Goal: Task Accomplishment & Management: Manage account settings

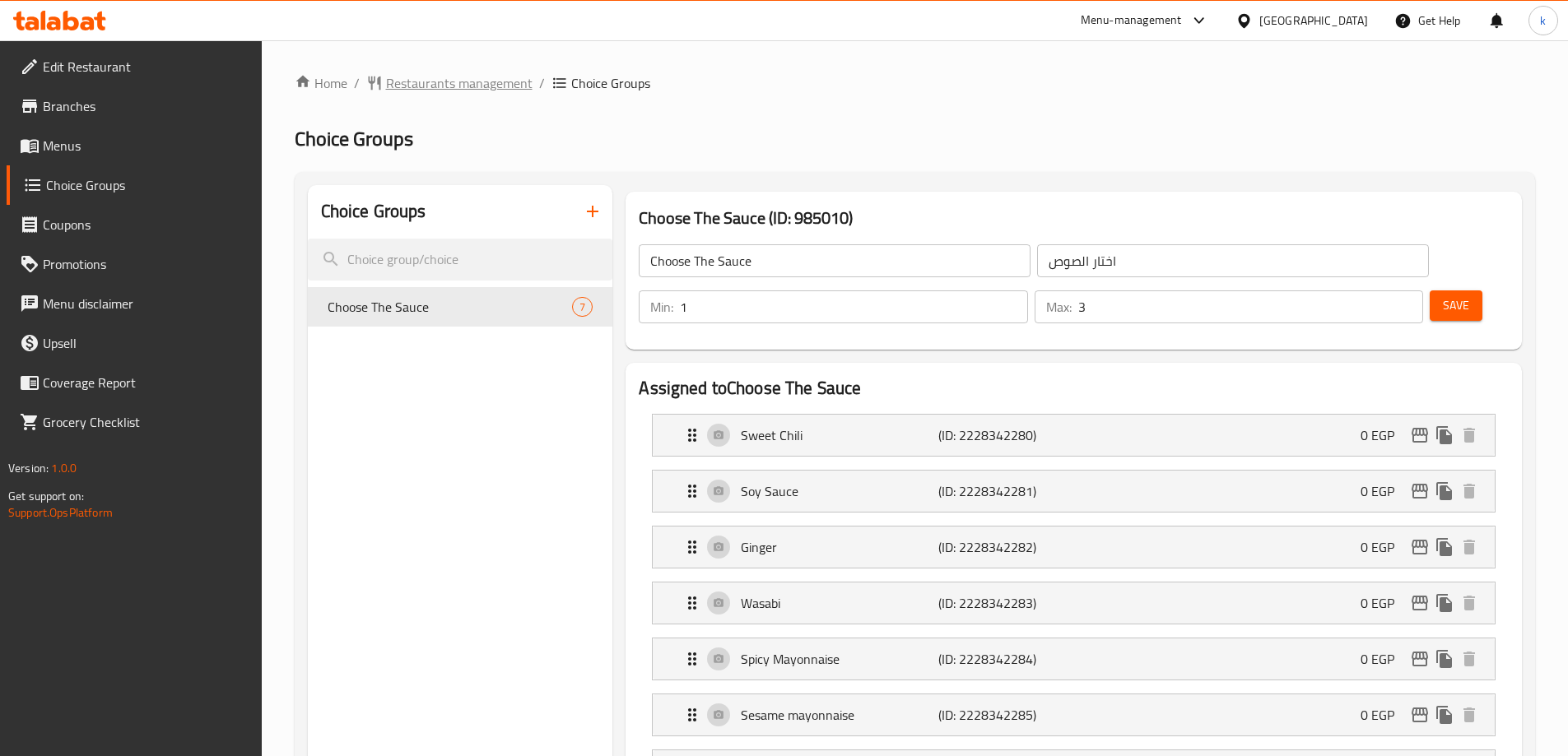
click at [489, 77] on span "Restaurants management" at bounding box center [459, 83] width 147 height 20
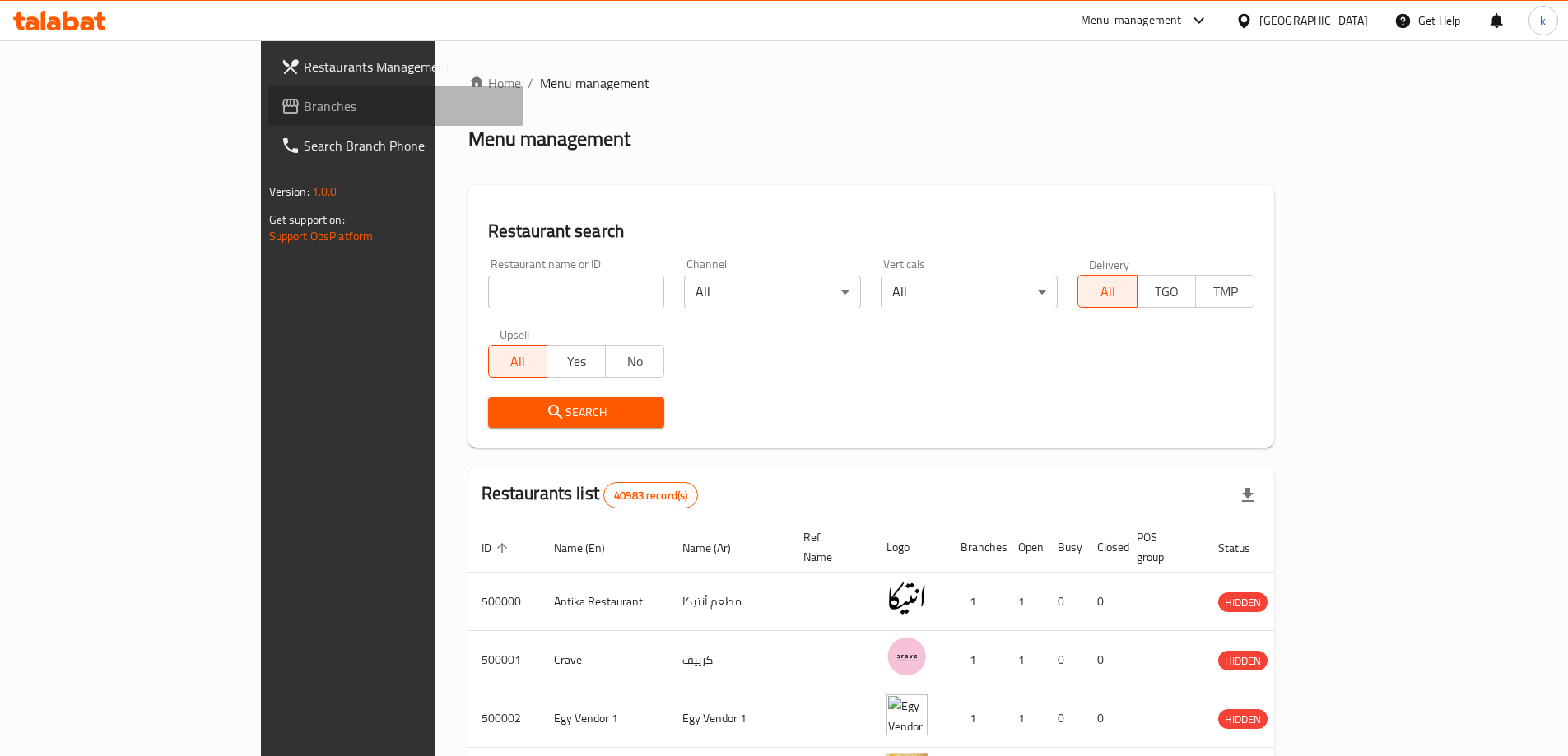
click at [304, 114] on span "Branches" at bounding box center [407, 106] width 205 height 20
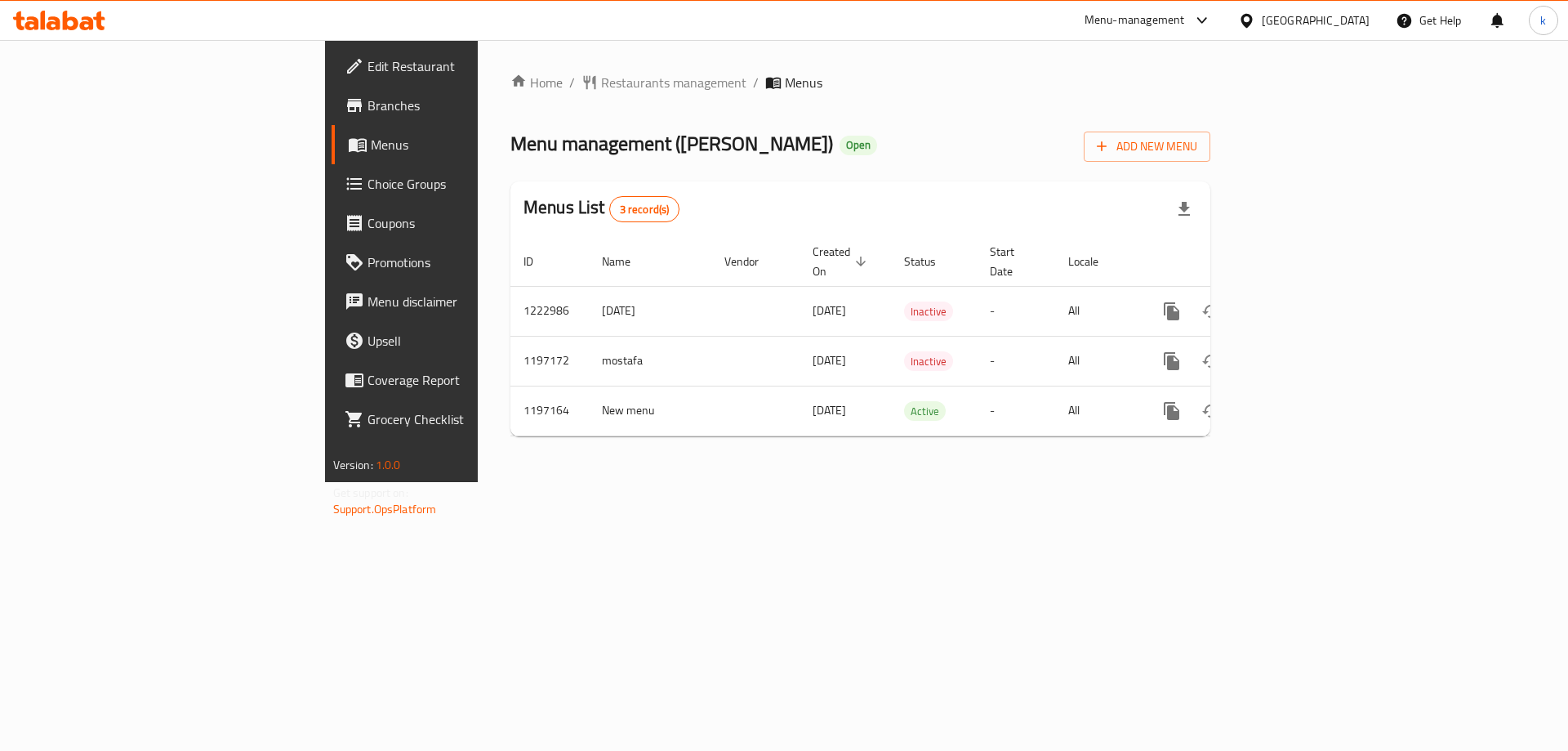
click at [368, 189] on span "Choice Groups" at bounding box center [470, 183] width 206 height 20
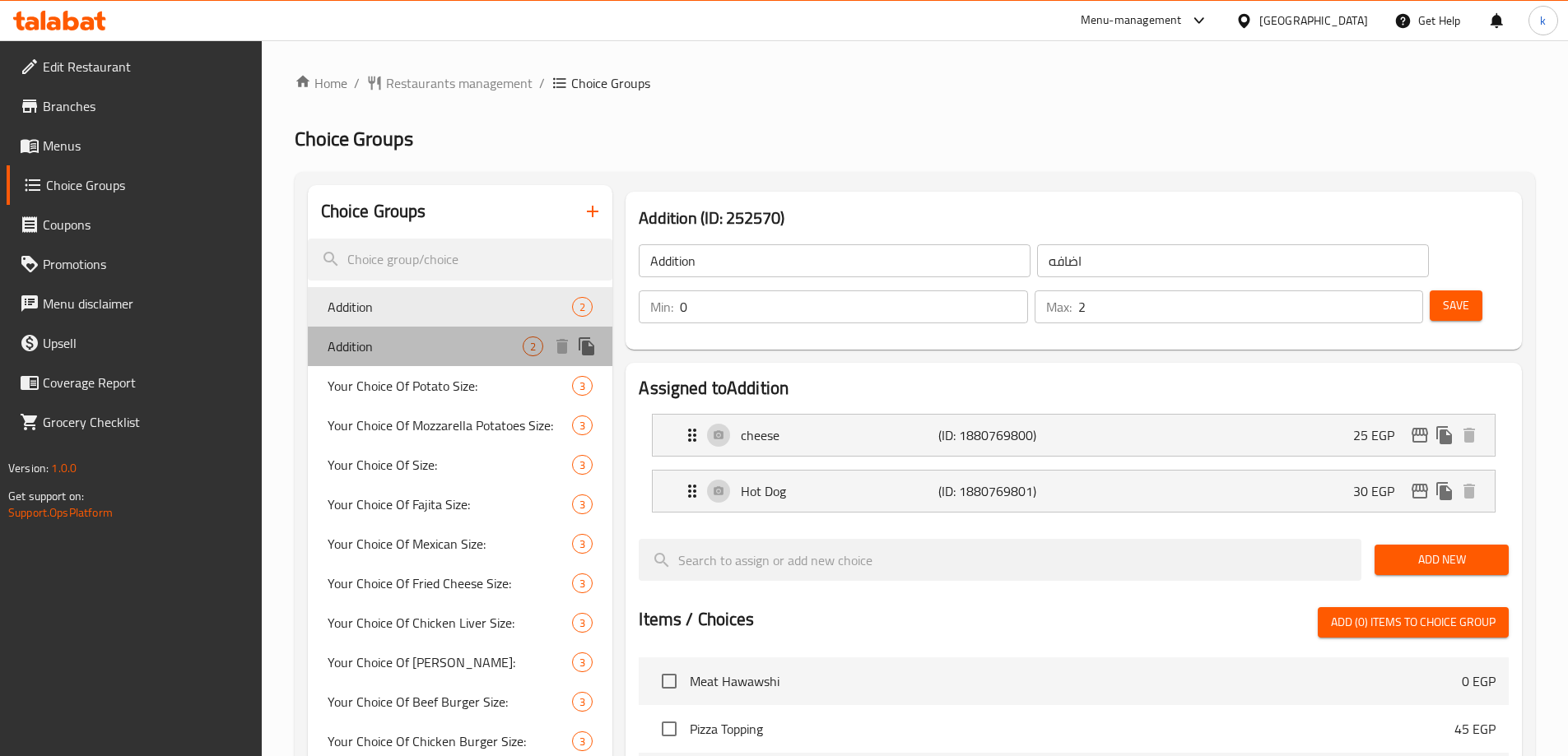
click at [397, 350] on span "Addition" at bounding box center [425, 346] width 196 height 20
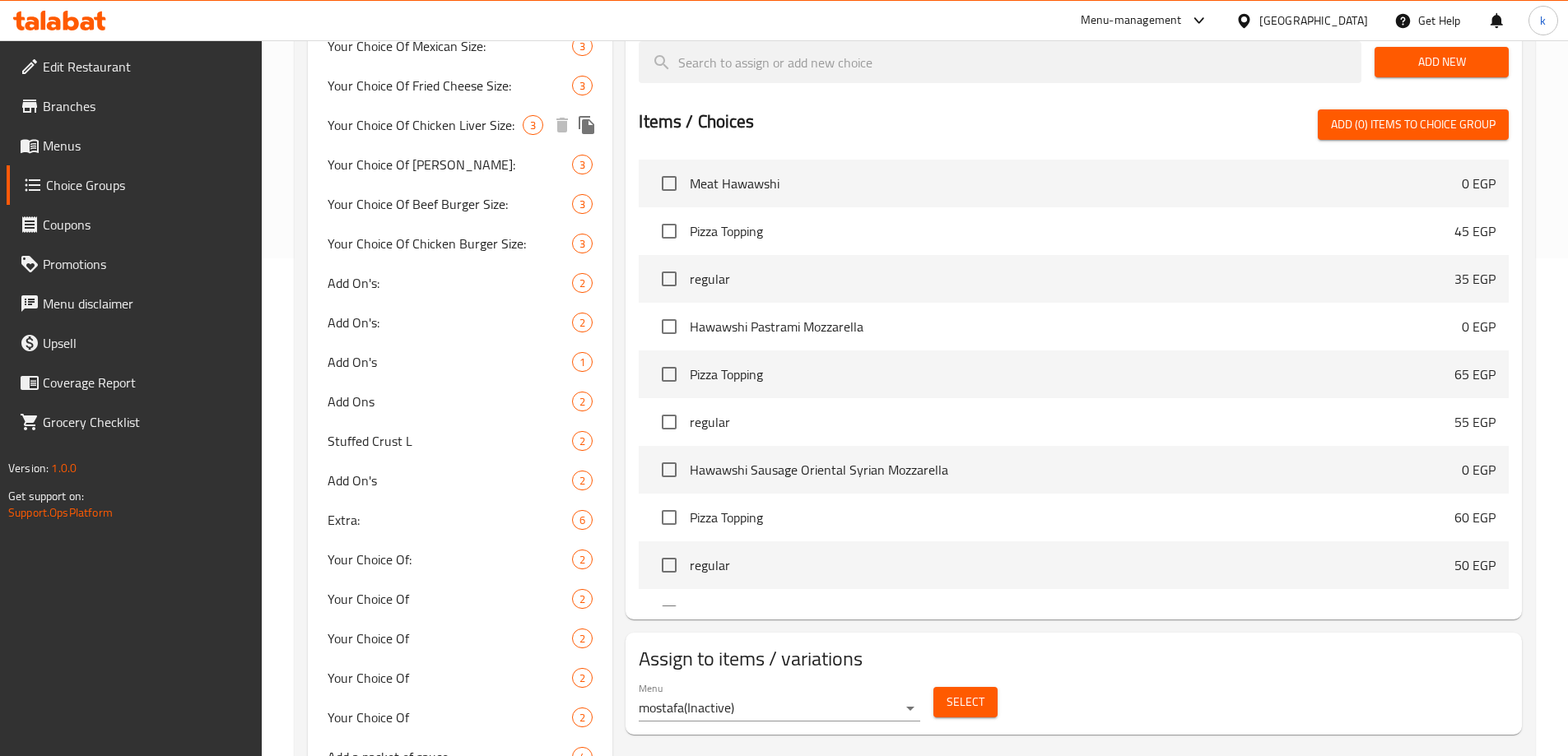
scroll to position [321, 0]
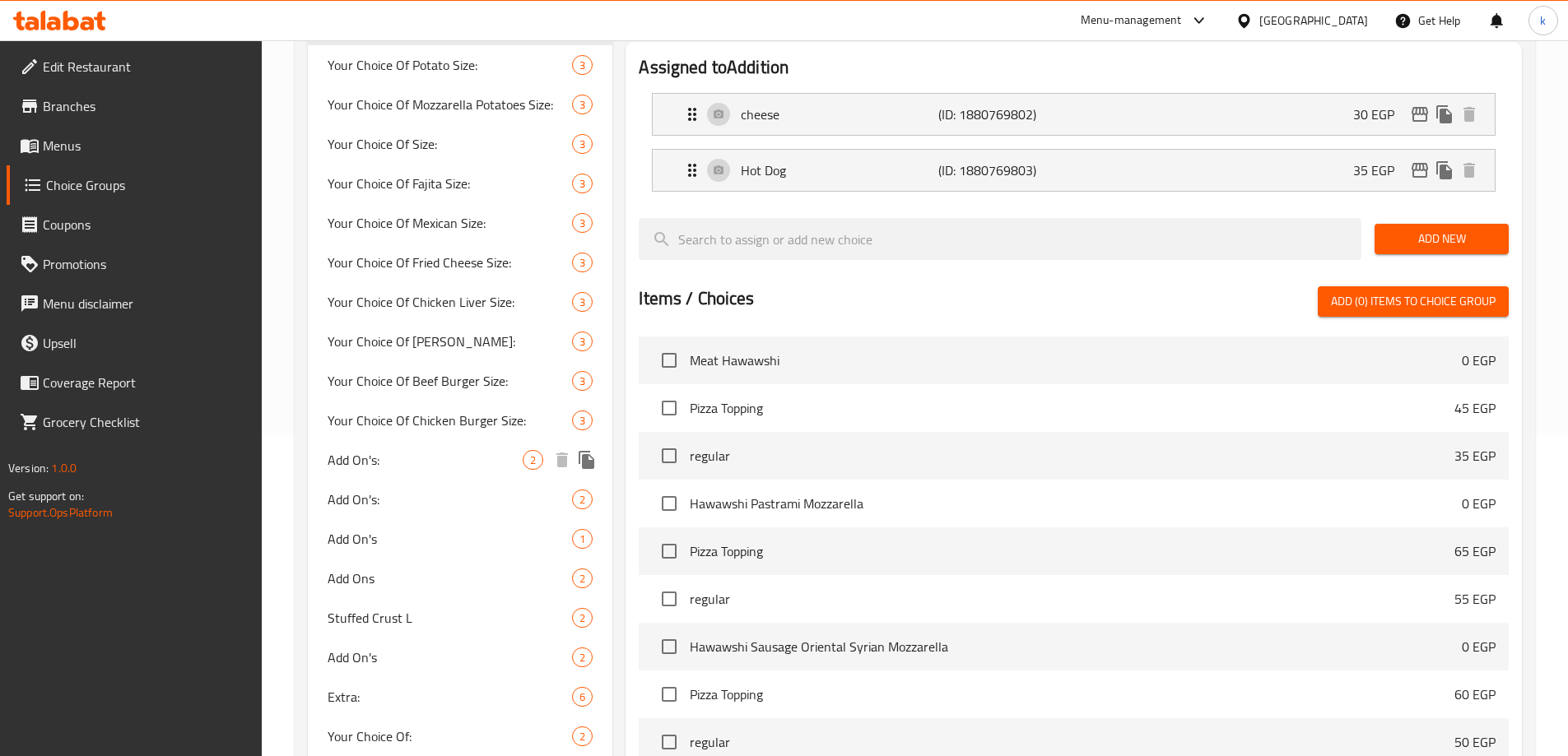
click at [387, 466] on span "Add On's:" at bounding box center [425, 459] width 196 height 20
type input "Add On's:"
type input "إضافات:"
type input "0"
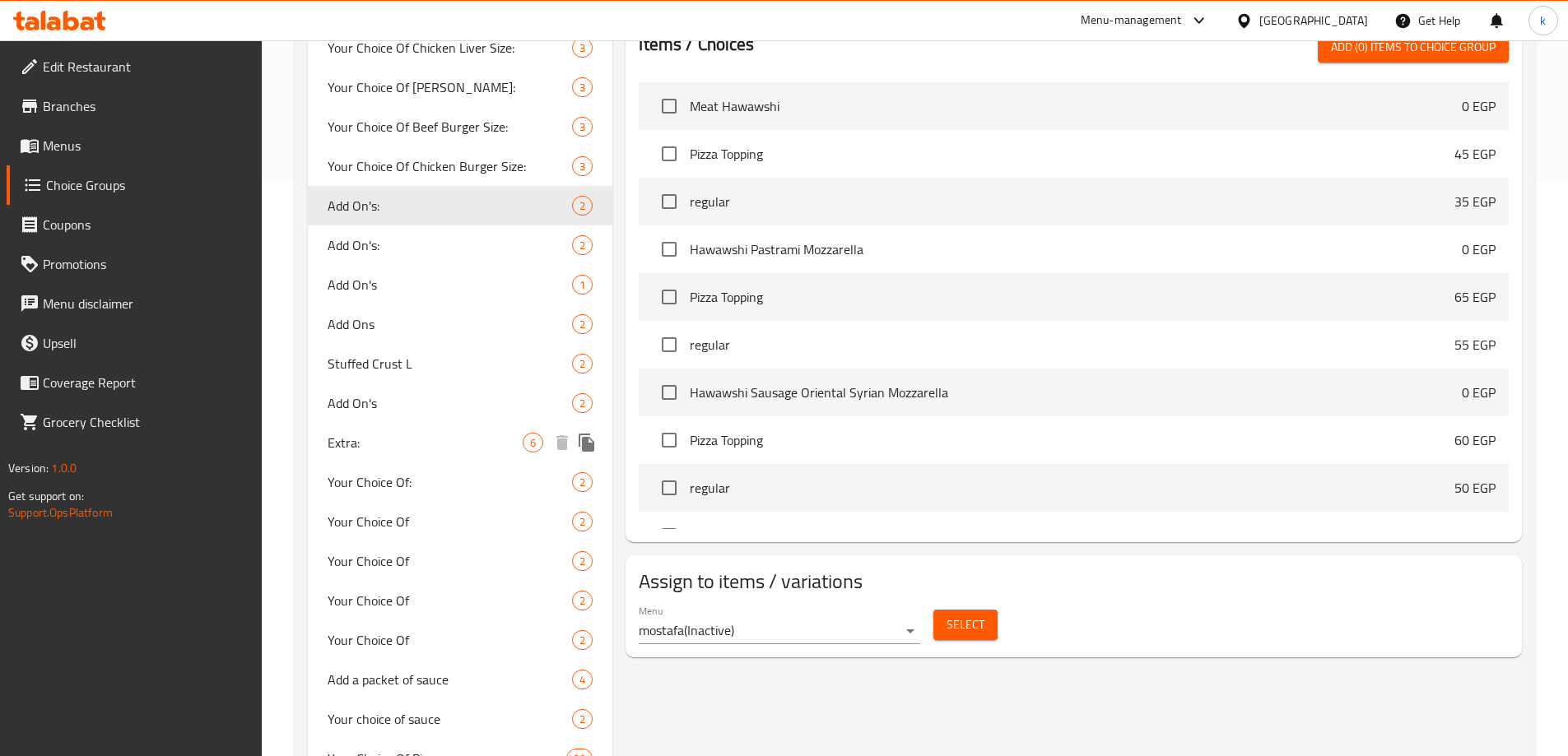
scroll to position [576, 0]
click at [386, 250] on span "Add On's:" at bounding box center [425, 244] width 196 height 20
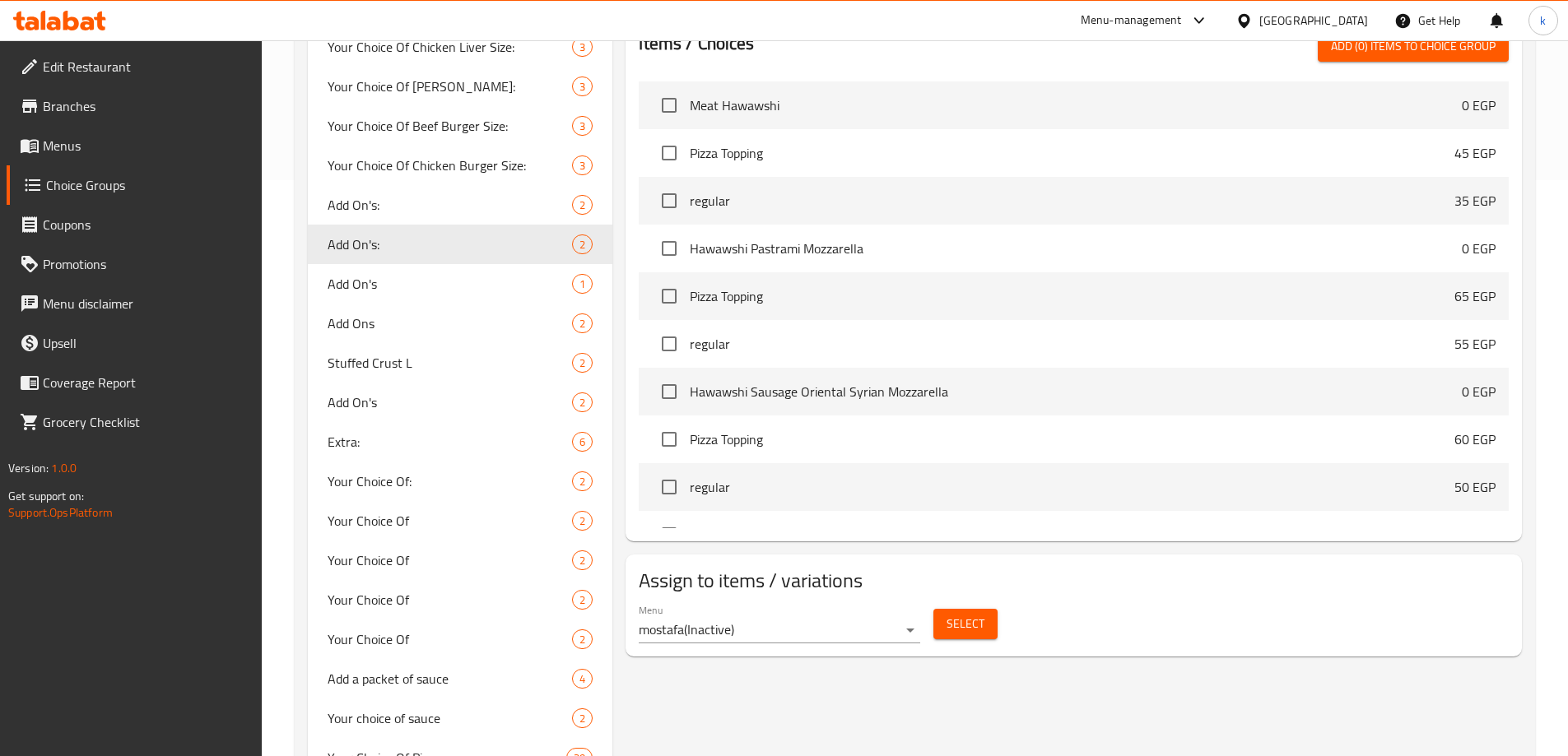
type input "إضافات"
click at [368, 293] on span "Add On's" at bounding box center [450, 283] width 245 height 20
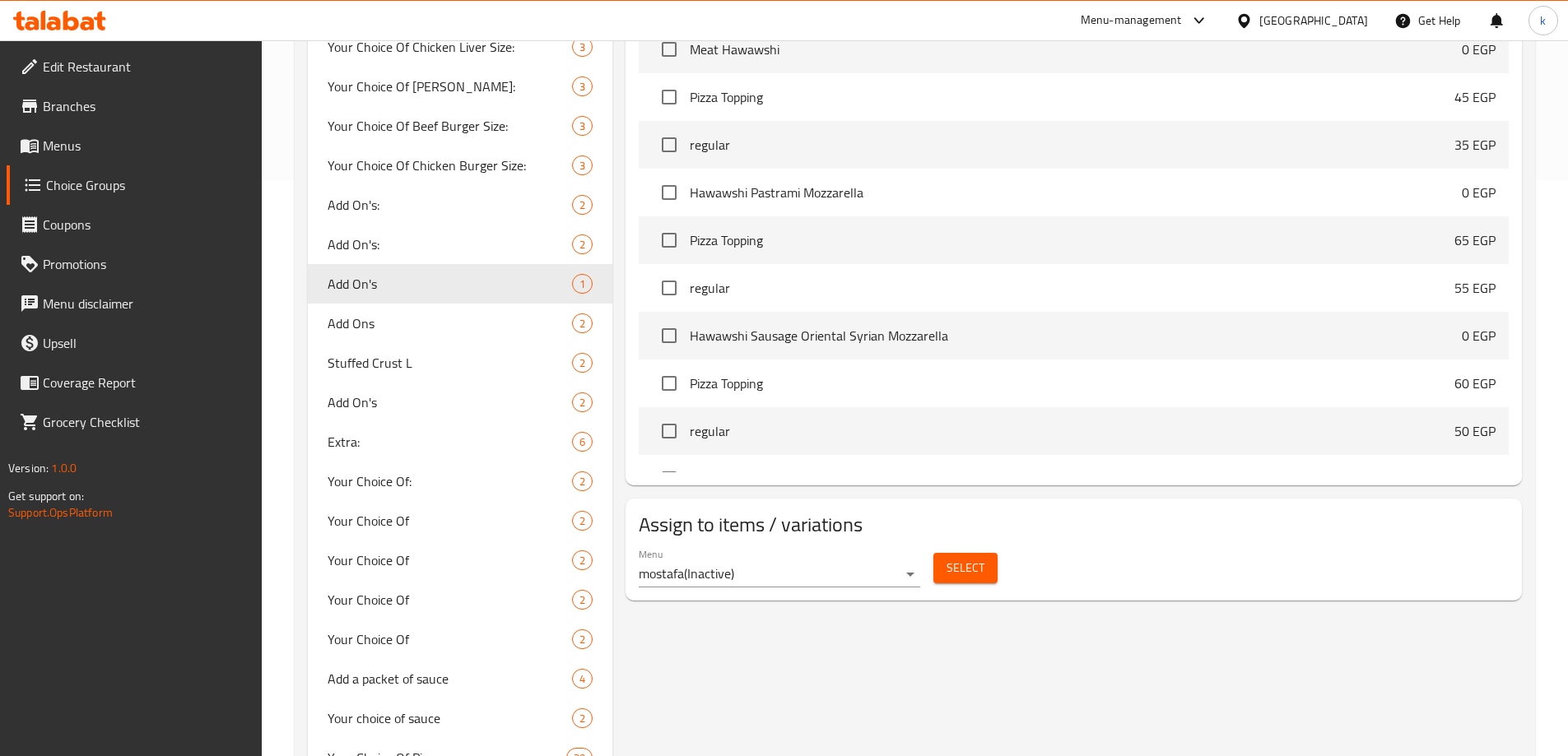
type input "Add On's"
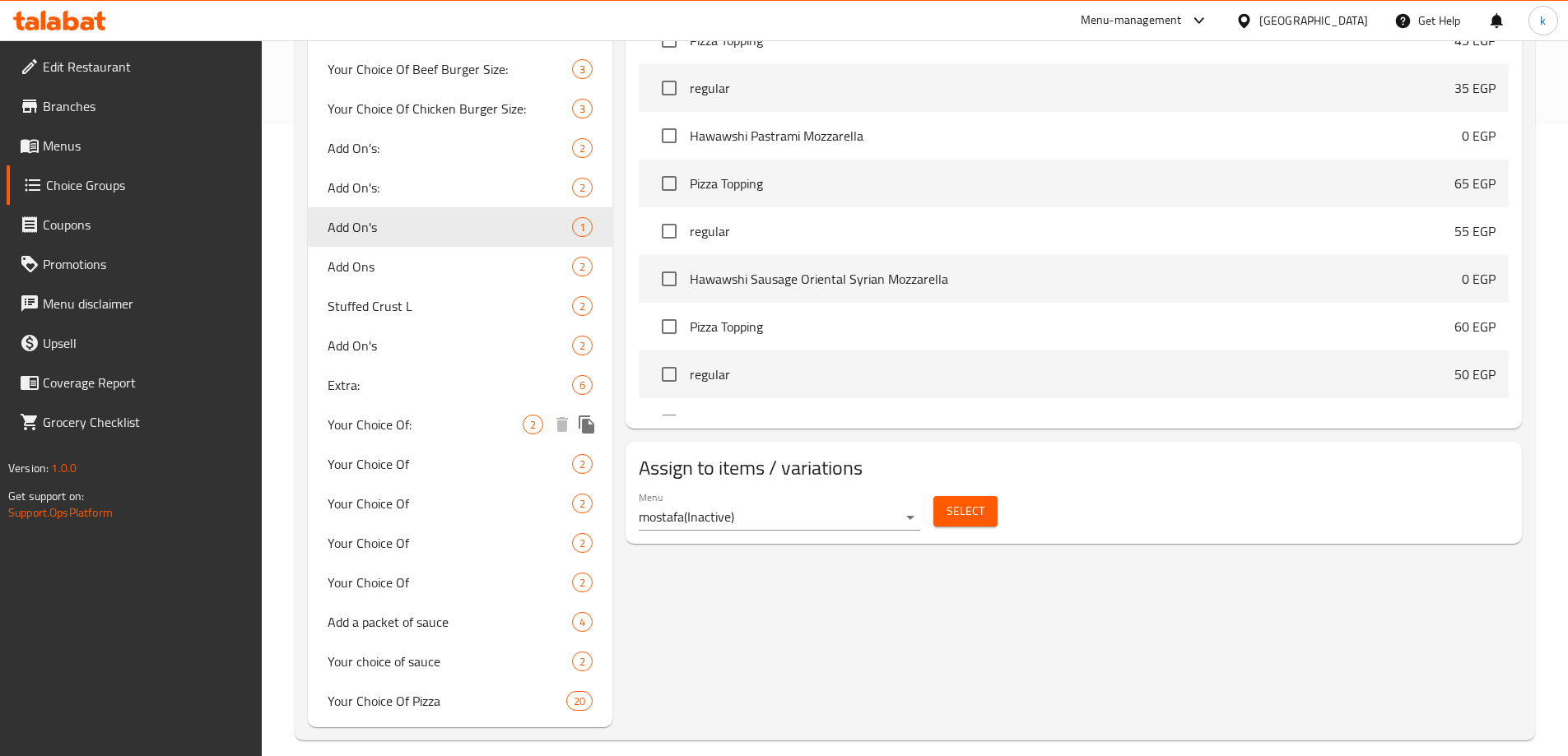
scroll to position [650, 0]
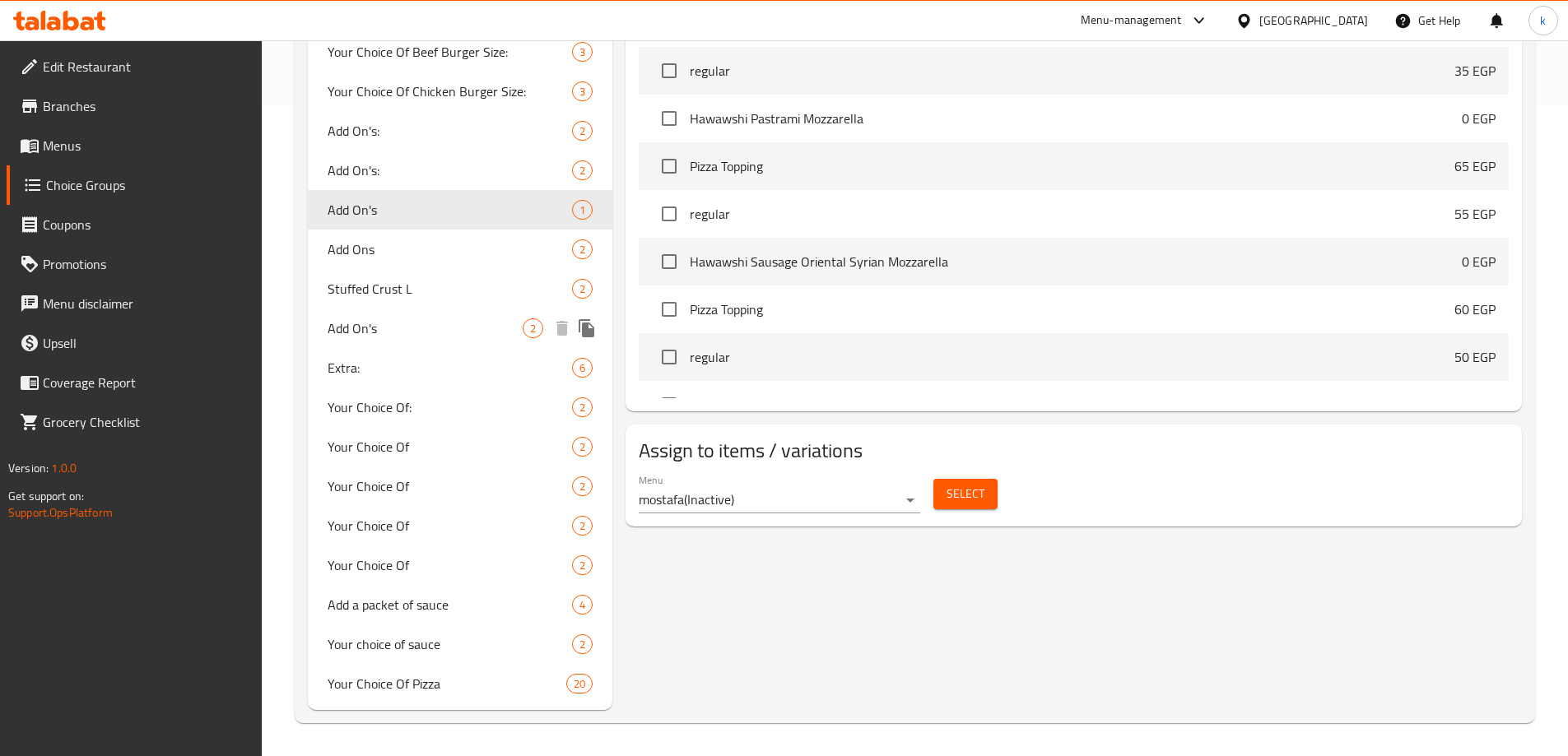
click at [383, 318] on span "Add On's" at bounding box center [425, 328] width 196 height 20
type input "اضافات"
type input "1"
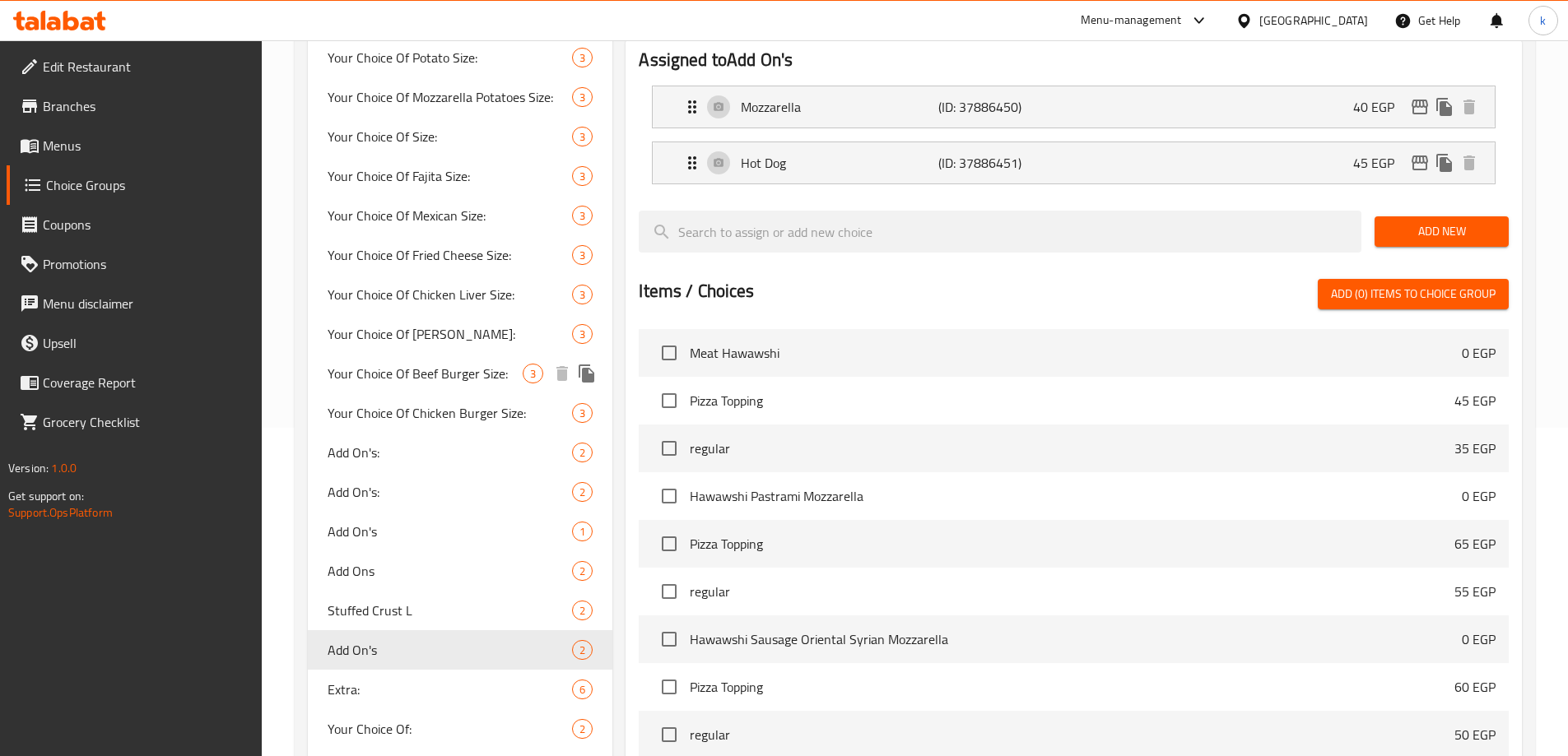
scroll to position [329, 0]
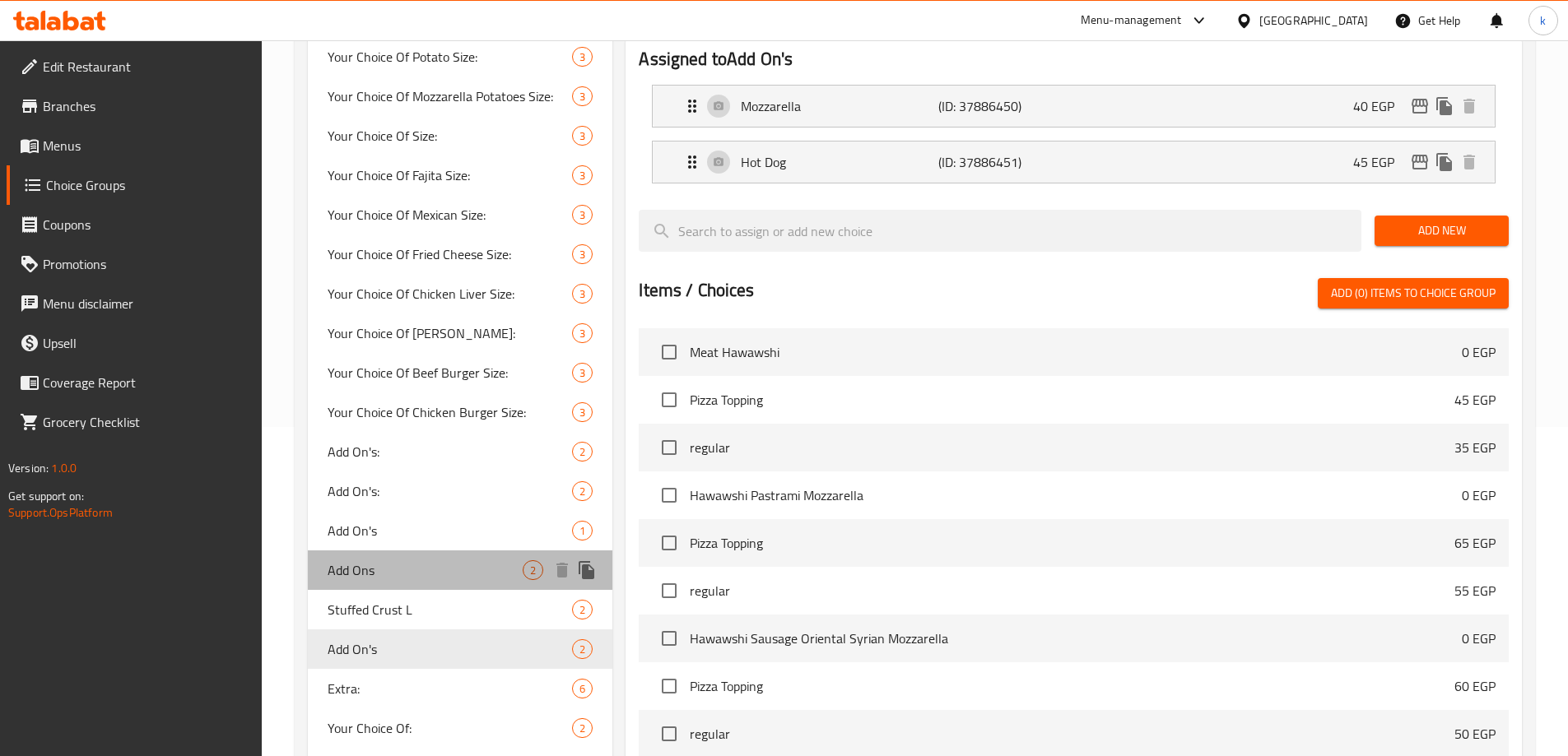
click at [374, 579] on span "Add Ons" at bounding box center [425, 570] width 196 height 20
type input "Add Ons"
type input "إضافات"
type input "0"
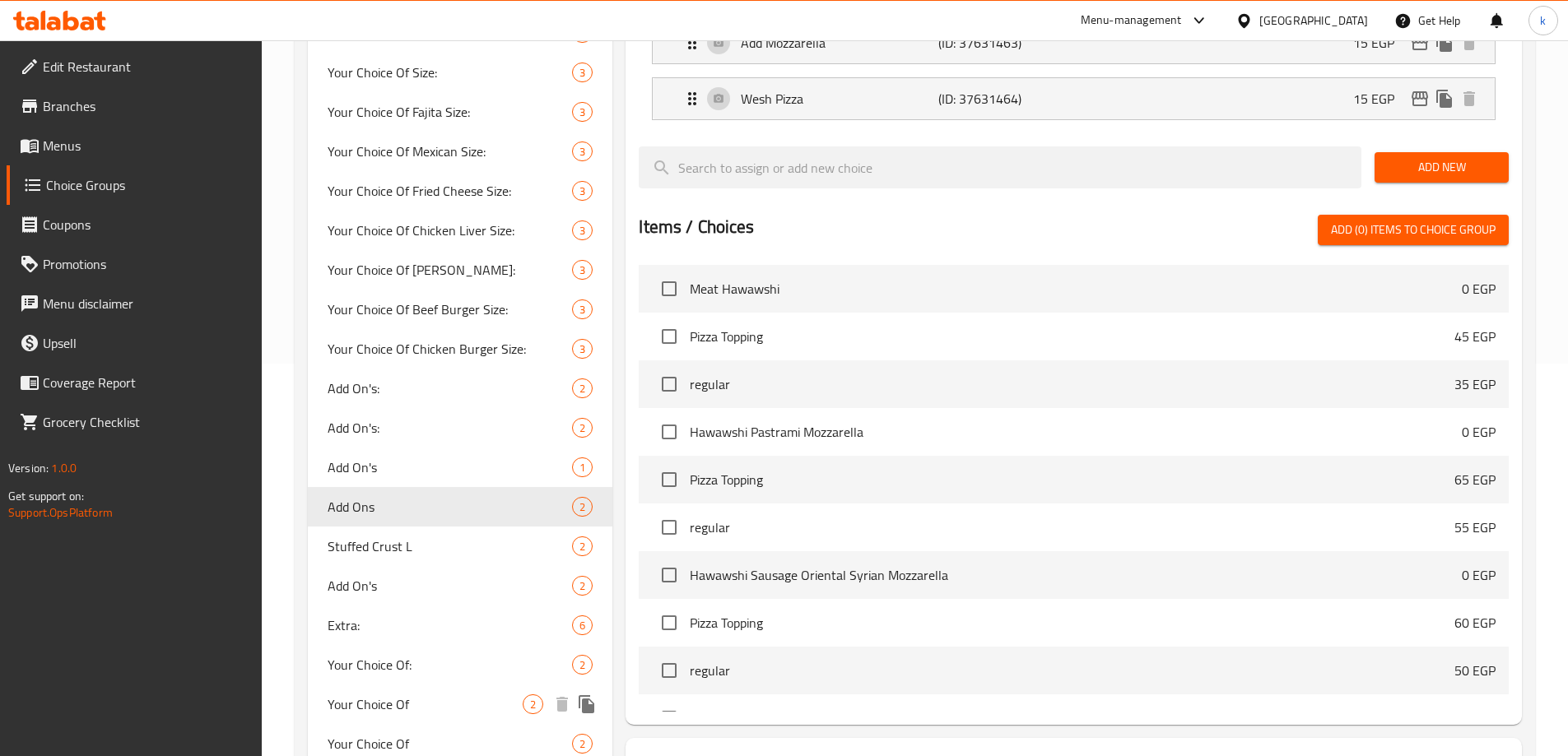
scroll to position [576, 0]
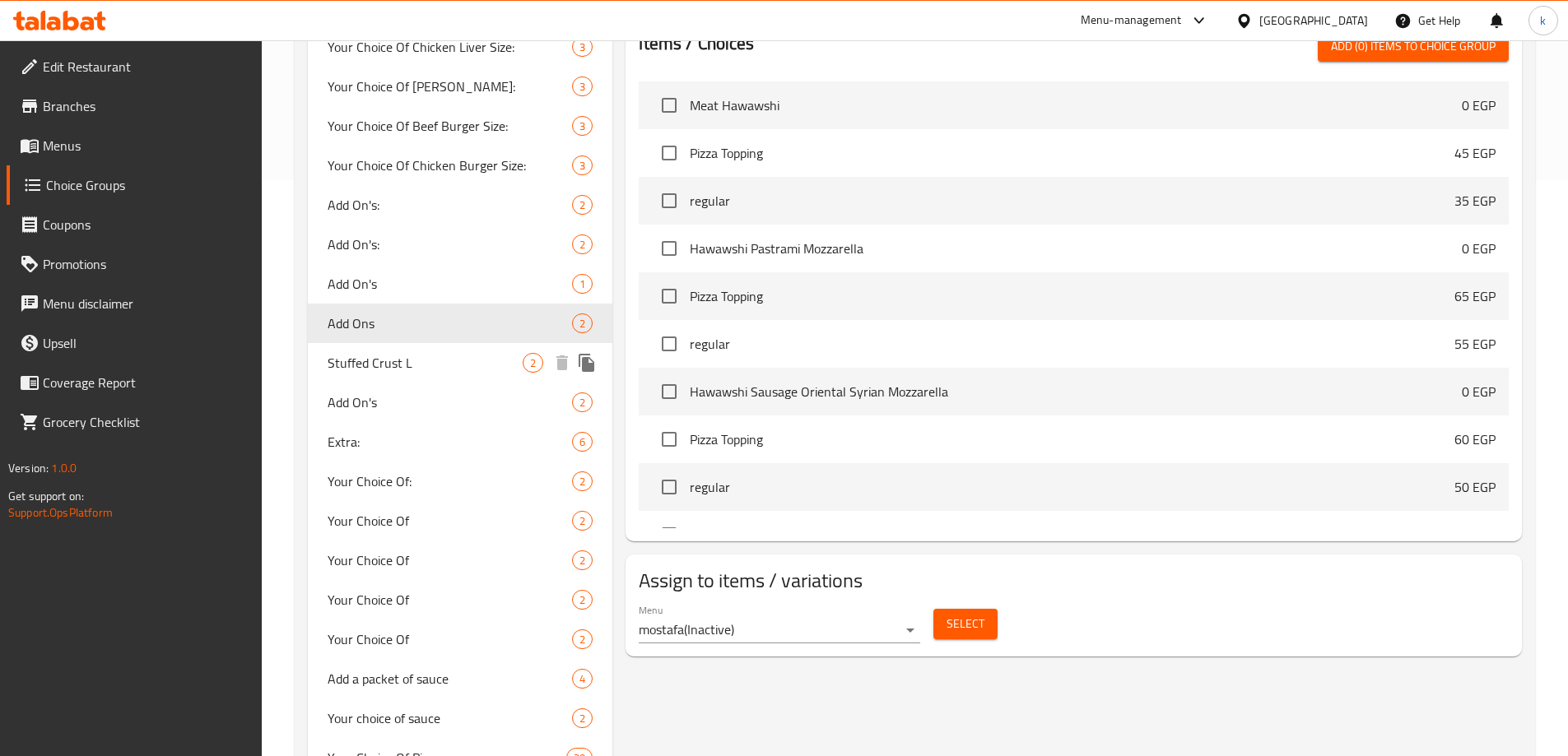
click at [377, 354] on span "Stuffed Crust L" at bounding box center [425, 362] width 196 height 20
type input "Stuffed Crust L"
type input "حشو أطراف كبير"
type input "1"
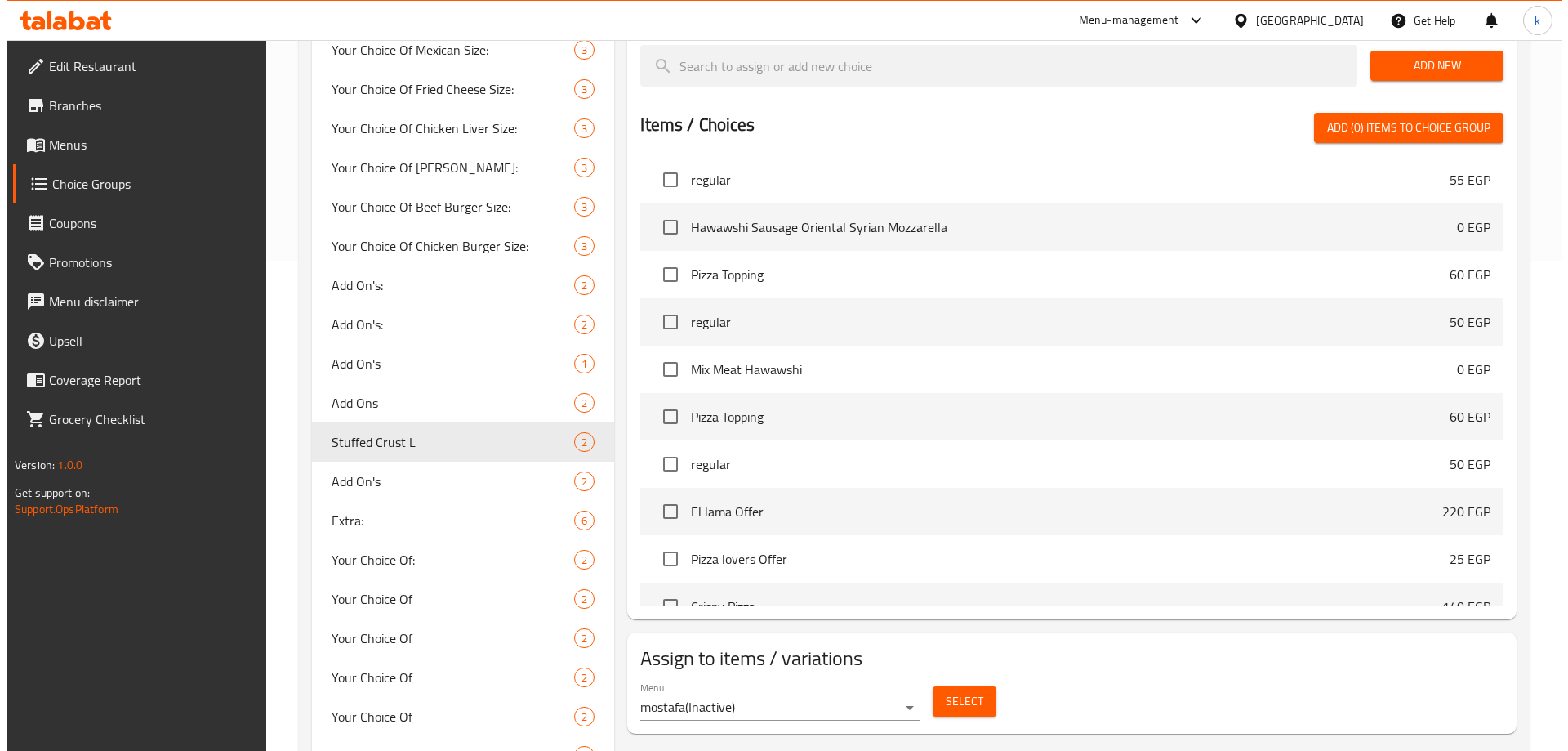
scroll to position [245, 0]
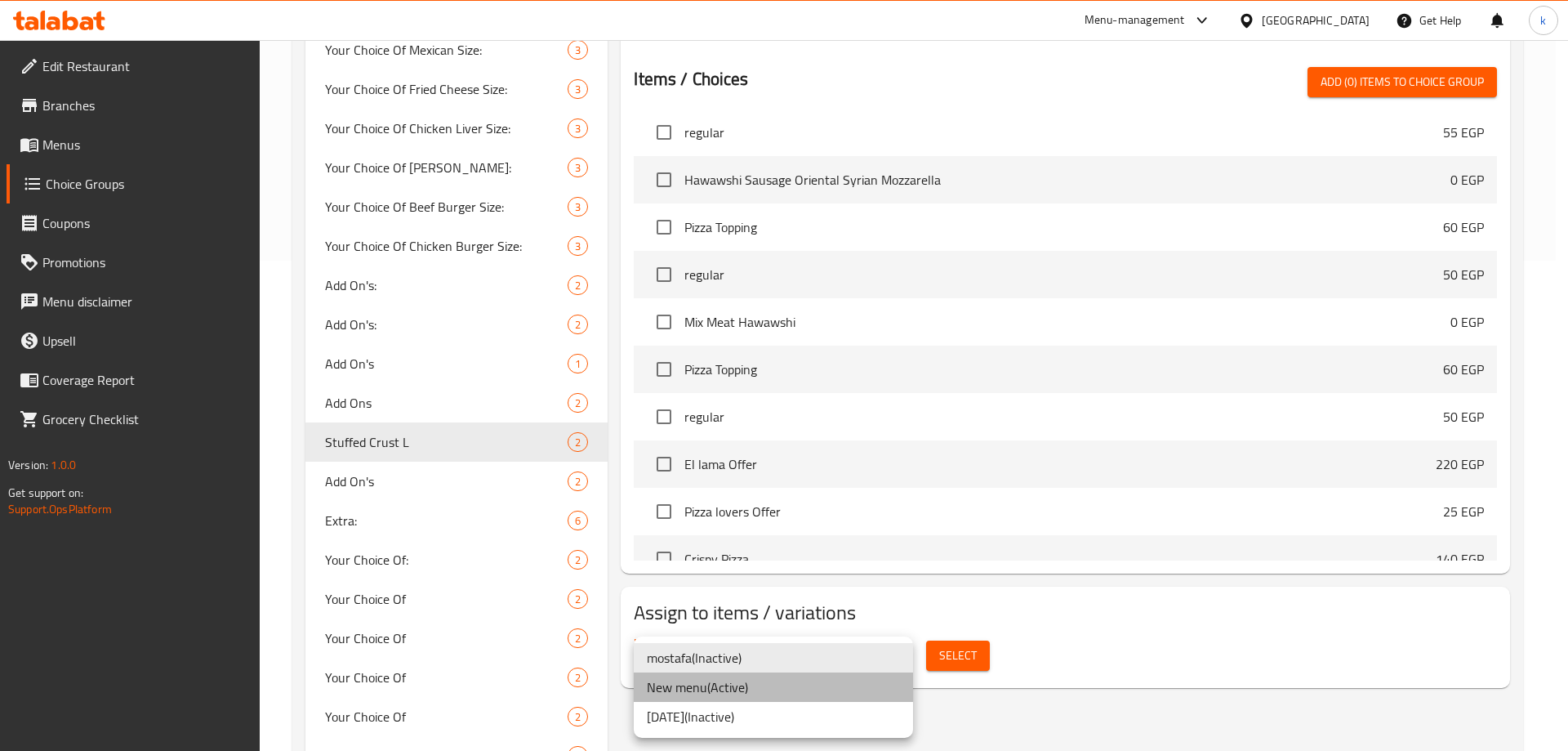
click at [760, 693] on li "New menu ( Active )" at bounding box center [774, 687] width 279 height 29
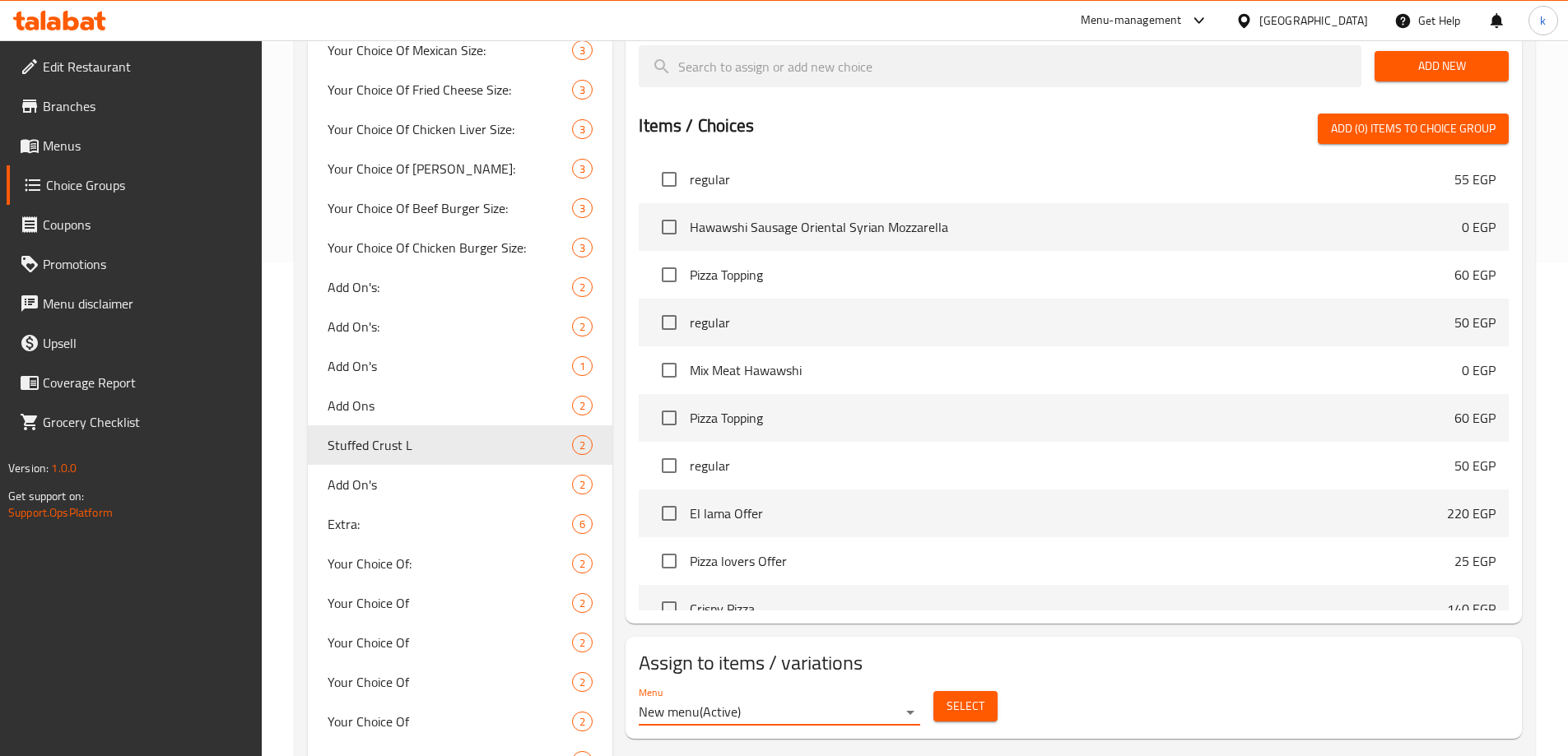
click at [969, 696] on span "Select" at bounding box center [965, 706] width 38 height 21
